Goal: Information Seeking & Learning: Find specific fact

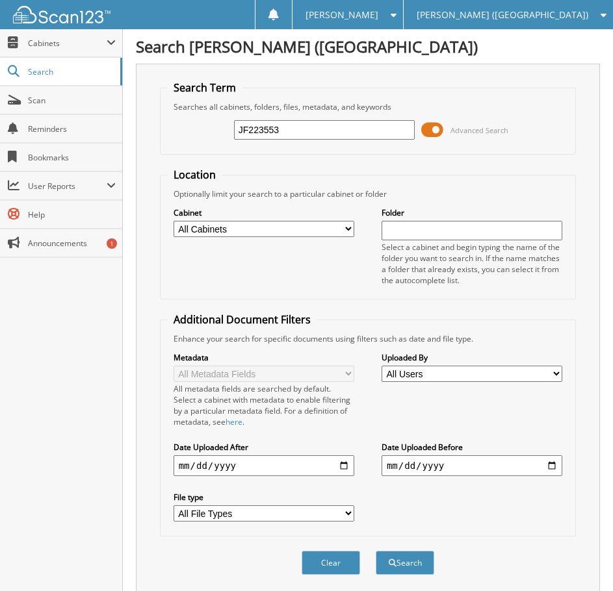
type input "JF223553"
click at [376, 551] on button "Search" at bounding box center [405, 563] width 58 height 24
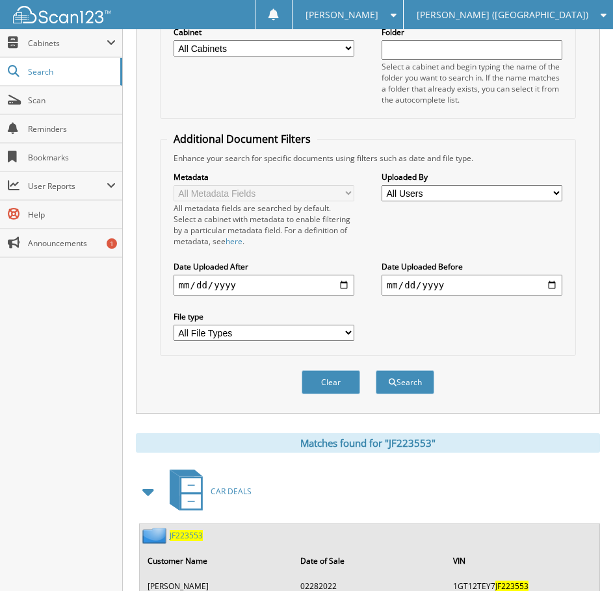
scroll to position [317, 0]
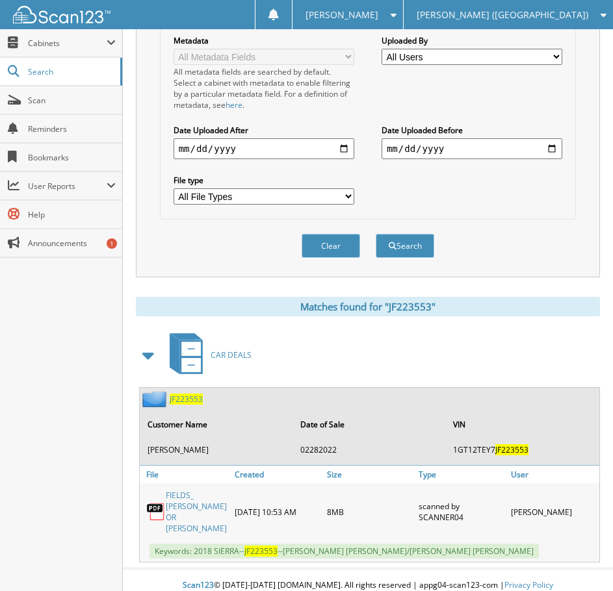
click at [201, 508] on link "FIELDS_ MELANDA GAIL OR RICKY LEE" at bounding box center [197, 512] width 62 height 44
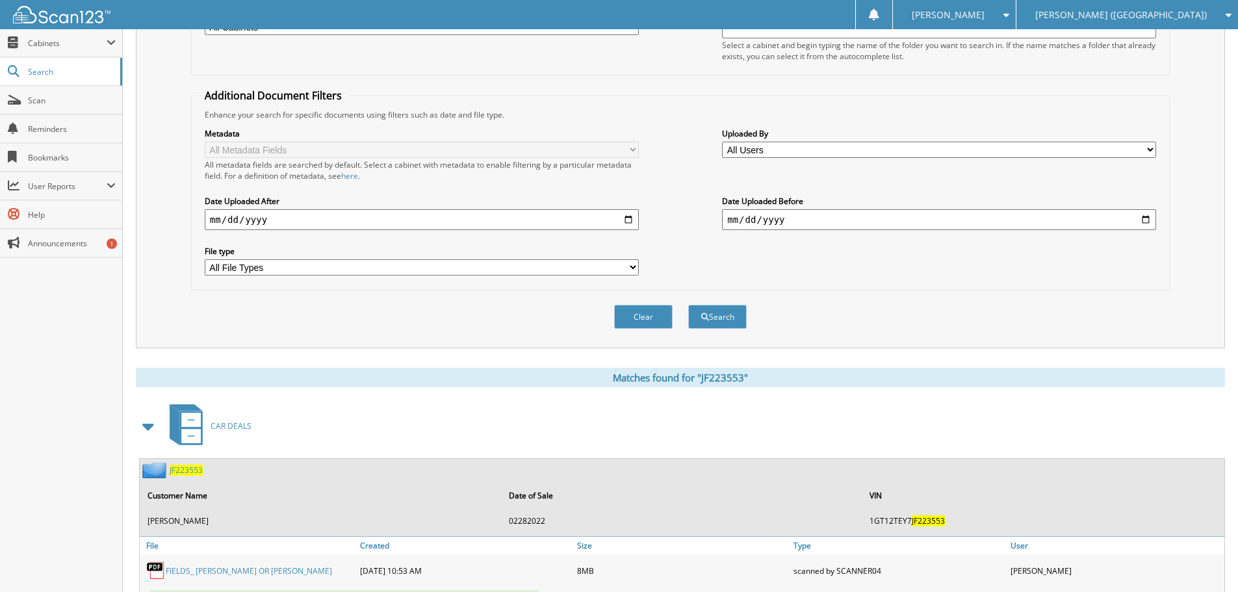
scroll to position [0, 0]
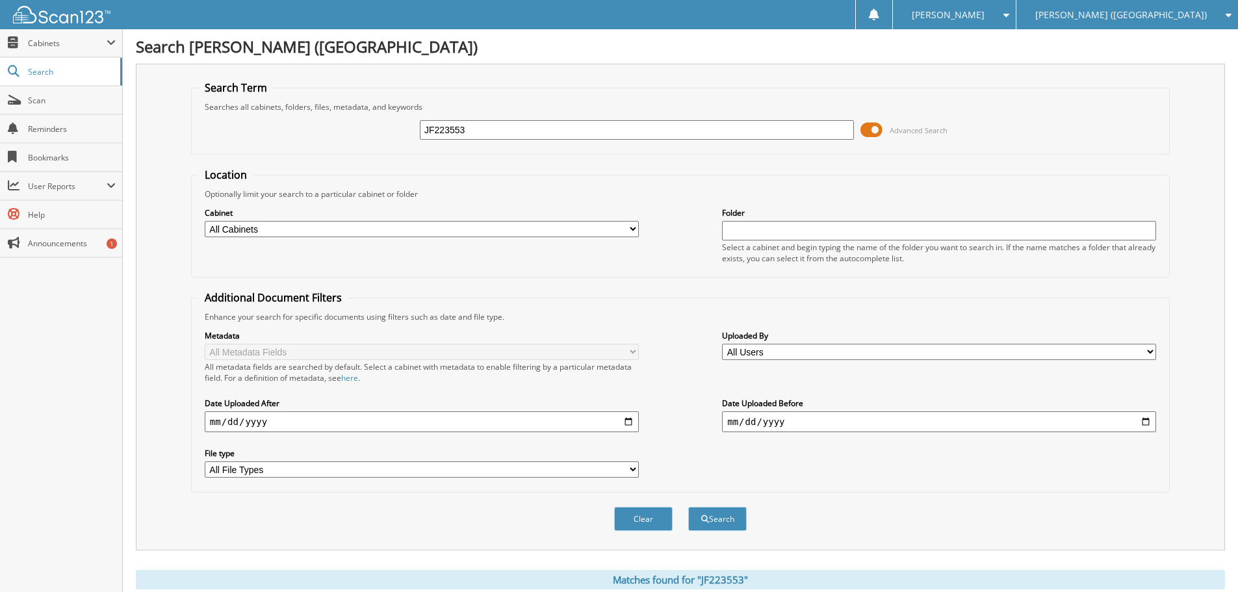
drag, startPoint x: 483, startPoint y: 130, endPoint x: 376, endPoint y: 132, distance: 106.6
click at [377, 132] on div "JF223553 Advanced Search" at bounding box center [680, 129] width 964 height 35
type input "[PERSON_NAME]"
click at [612, 507] on button "Search" at bounding box center [717, 519] width 58 height 24
